Goal: Information Seeking & Learning: Learn about a topic

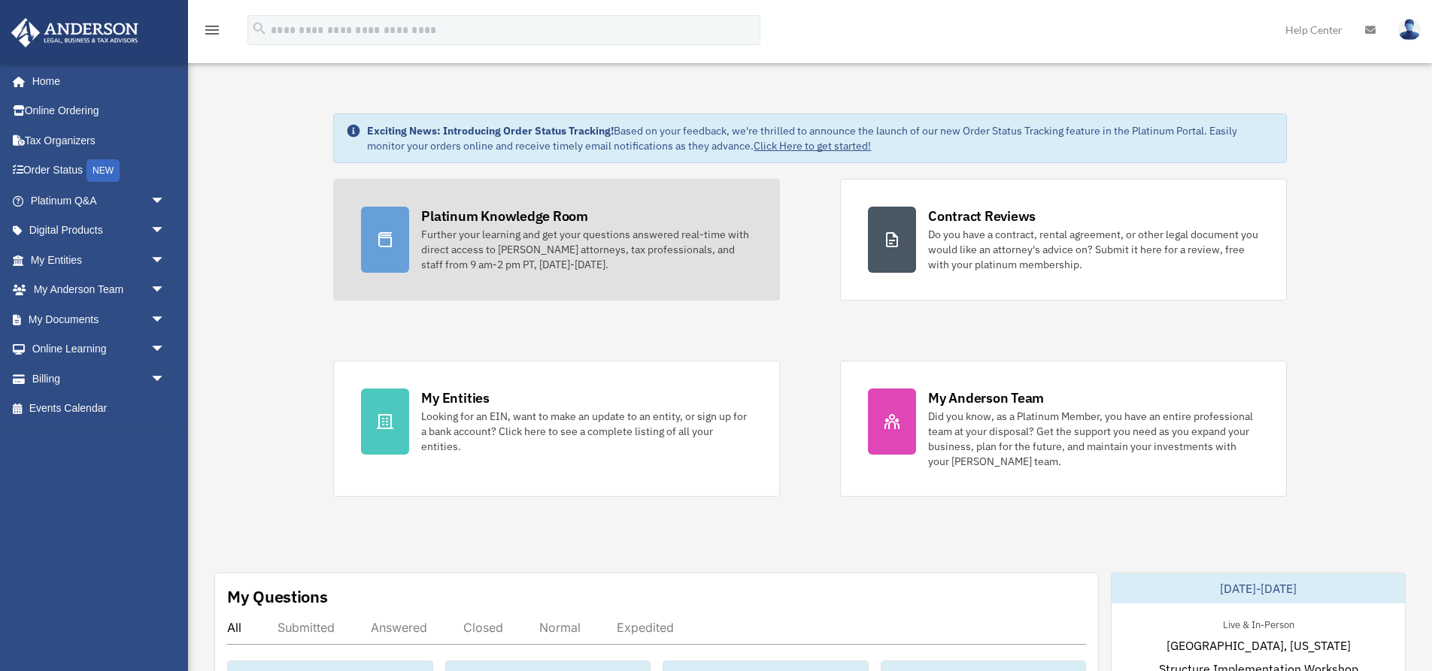
click at [500, 274] on link "Platinum Knowledge Room Further your learning and get your questions answered r…" at bounding box center [556, 240] width 447 height 122
click at [506, 262] on div "Further your learning and get your questions answered real-time with direct acc…" at bounding box center [586, 249] width 331 height 45
click at [508, 261] on div "Further your learning and get your questions answered real-time with direct acc…" at bounding box center [586, 249] width 331 height 45
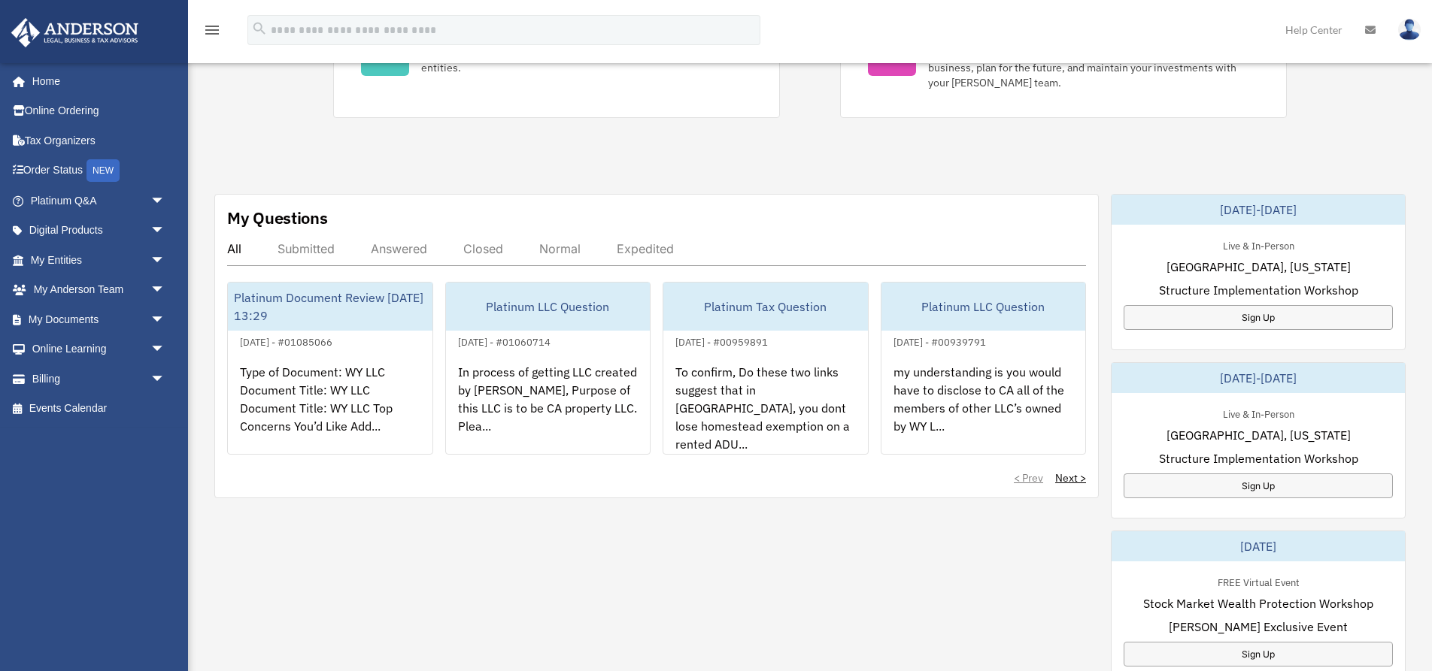
scroll to position [372, 0]
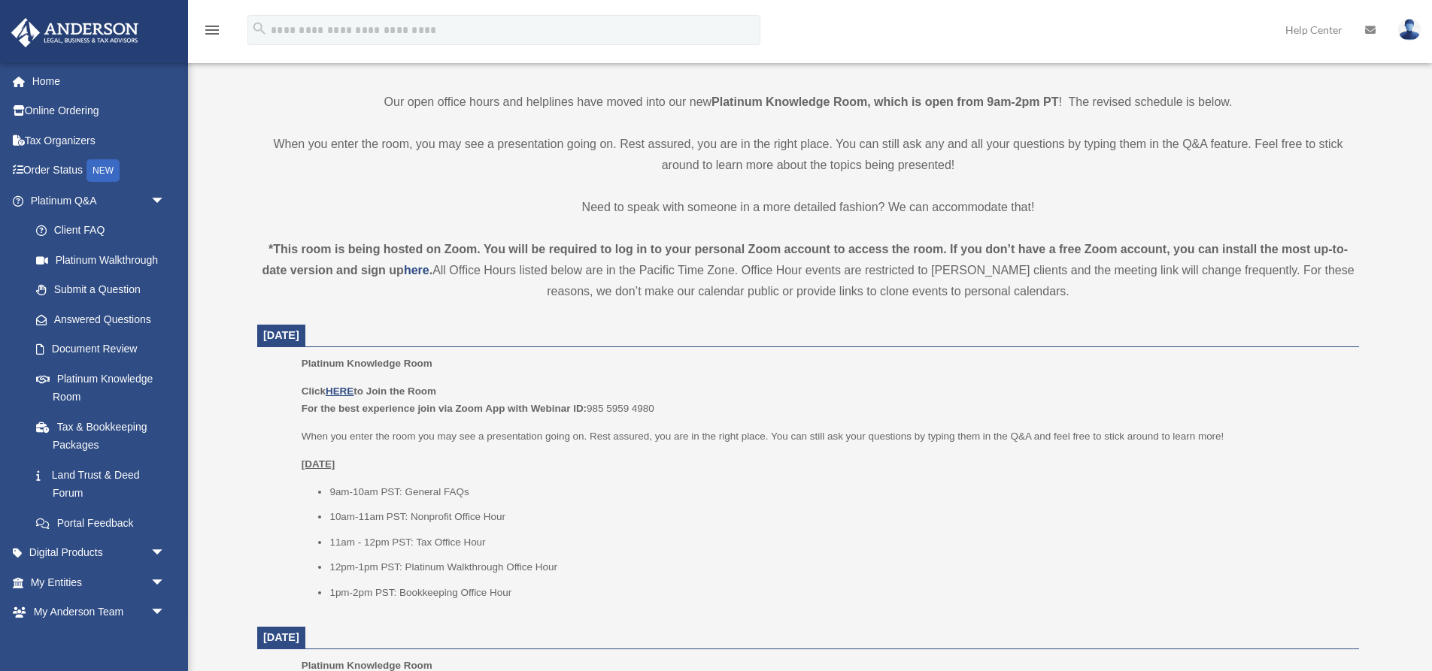
scroll to position [387, 0]
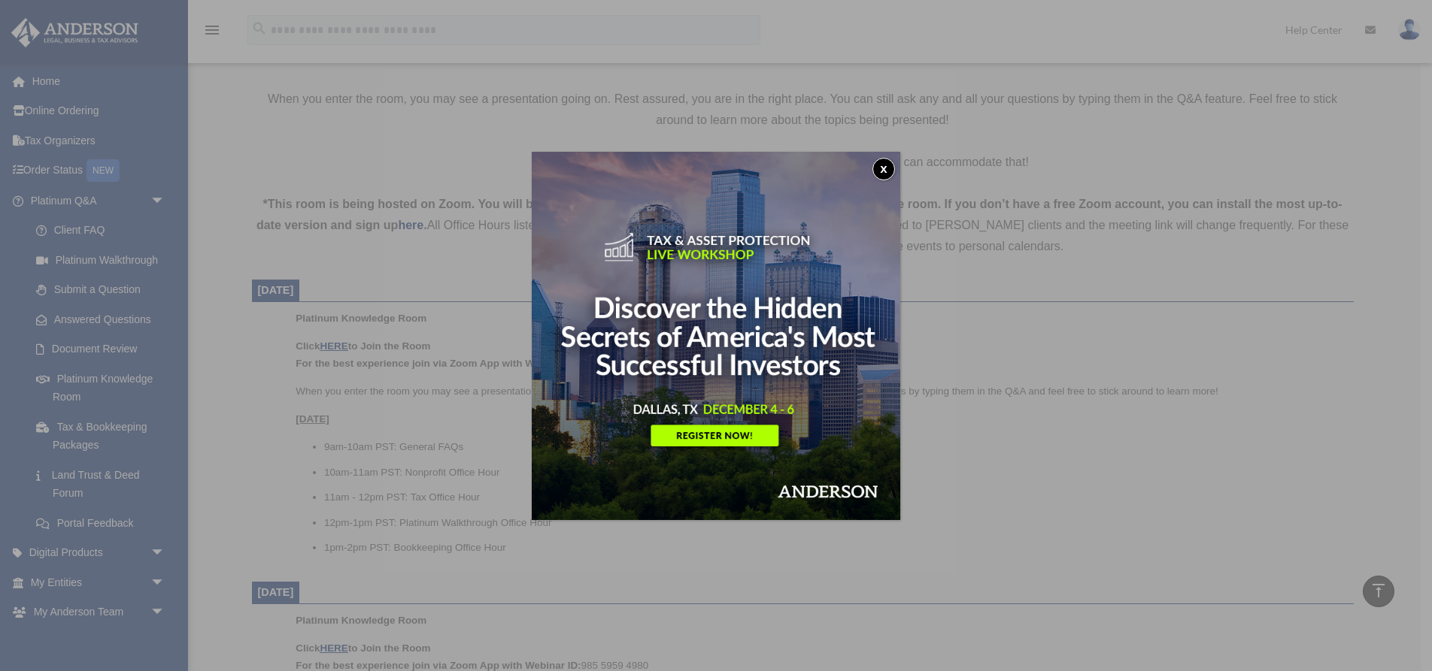
click at [333, 345] on div "x" at bounding box center [716, 335] width 1432 height 671
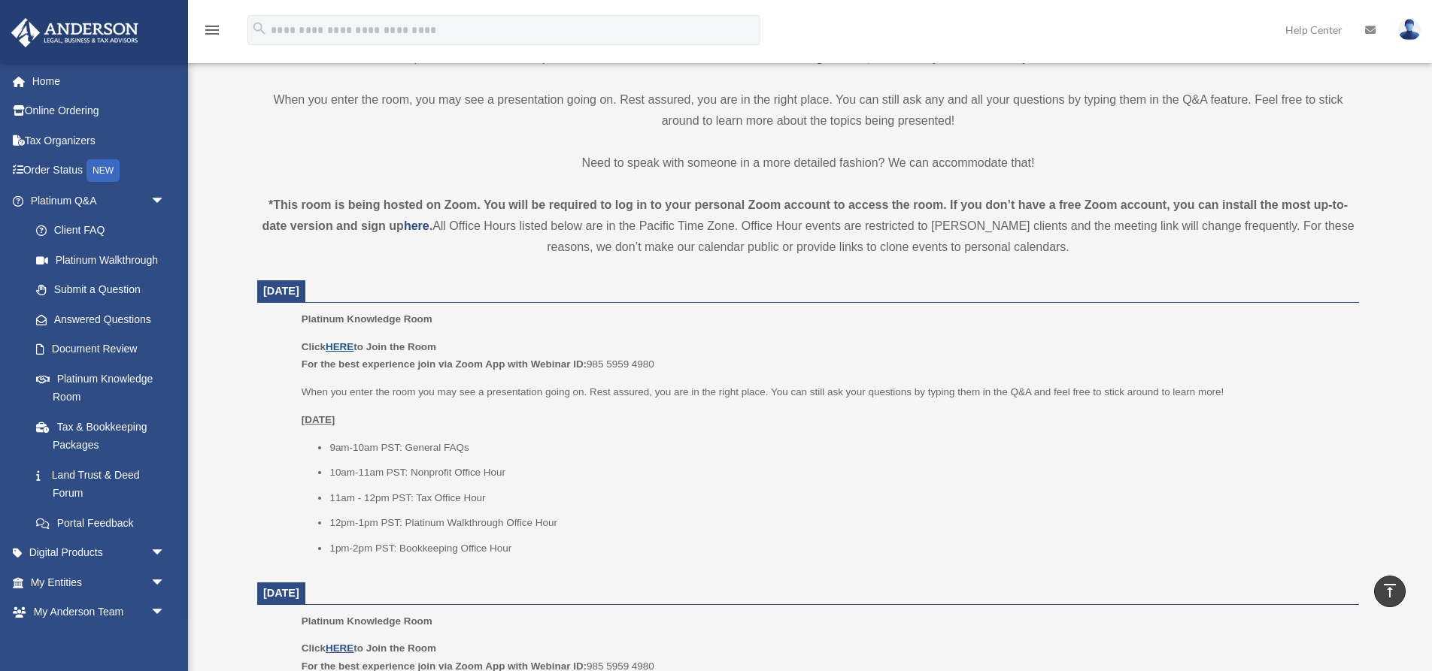
click at [350, 344] on u "HERE" at bounding box center [340, 346] width 28 height 11
